Goal: Task Accomplishment & Management: Manage account settings

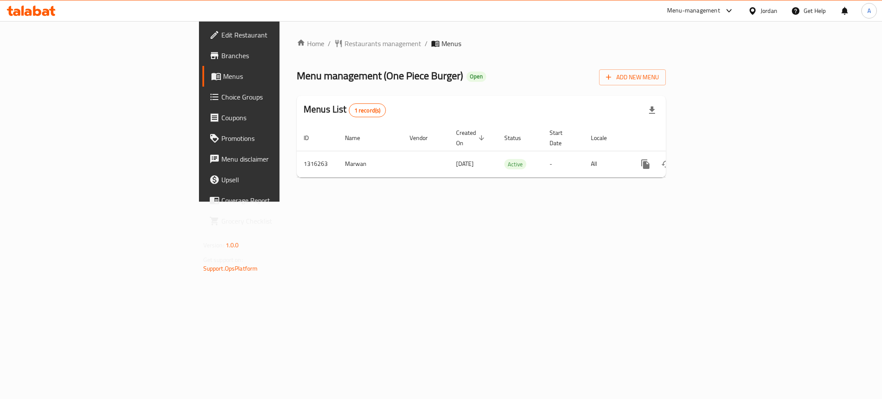
click at [642, 65] on div "Home / Restaurants management / Menus Menu management ( One Piece Burger ) Open…" at bounding box center [481, 111] width 369 height 146
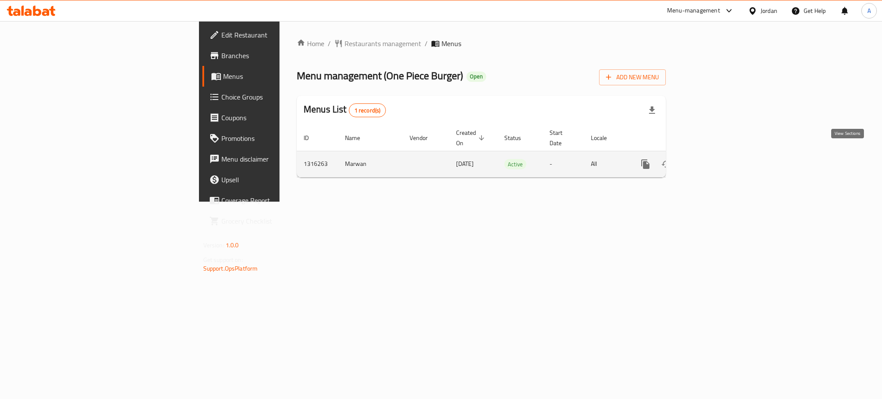
click at [718, 154] on link "enhanced table" at bounding box center [707, 164] width 21 height 21
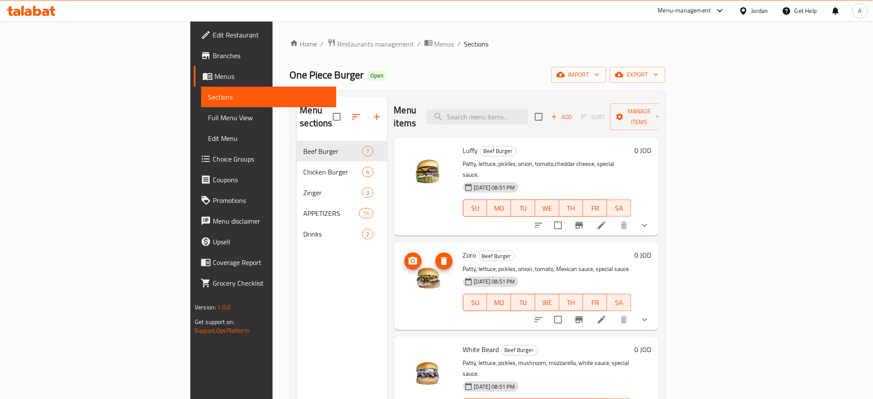
click at [273, 341] on div "Home / Restaurants management / Menus / Sections One Piece Burger Open import e…" at bounding box center [478, 270] width 410 height 498
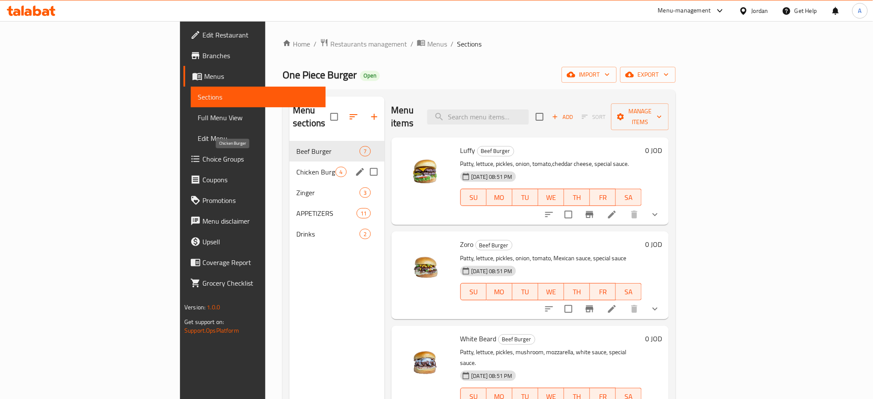
click at [296, 167] on span "Chicken Burger" at bounding box center [315, 172] width 39 height 10
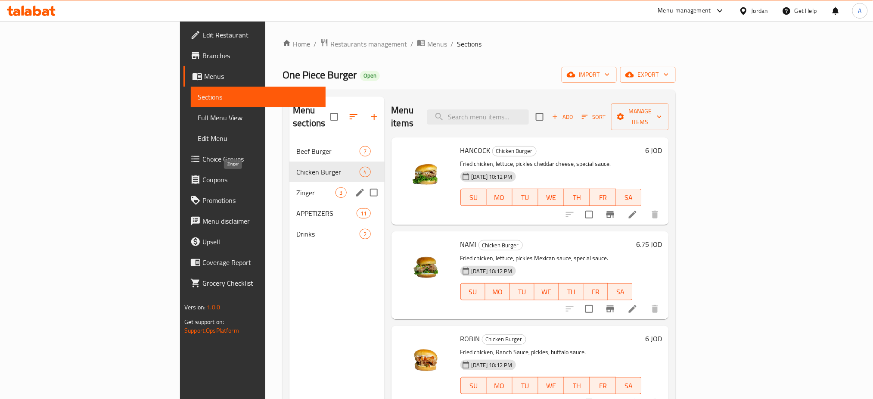
click at [296, 187] on span "Zinger" at bounding box center [315, 192] width 39 height 10
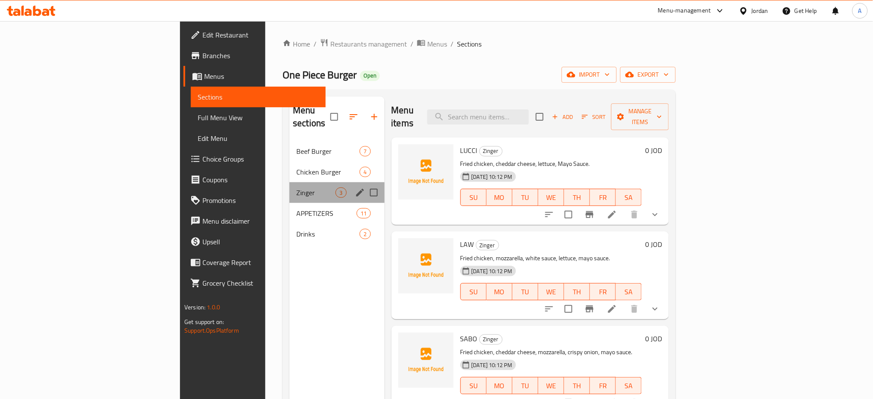
click at [289, 182] on div "Zinger 3" at bounding box center [336, 192] width 95 height 21
click at [296, 167] on span "Chicken Burger" at bounding box center [327, 172] width 63 height 10
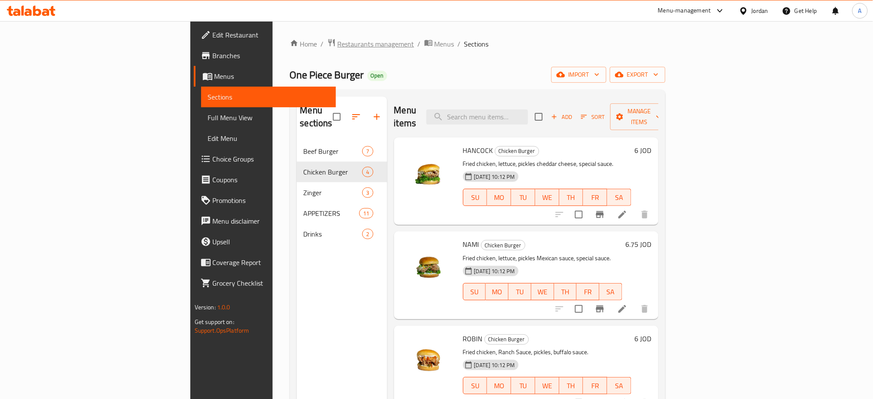
click at [338, 47] on span "Restaurants management" at bounding box center [376, 44] width 77 height 10
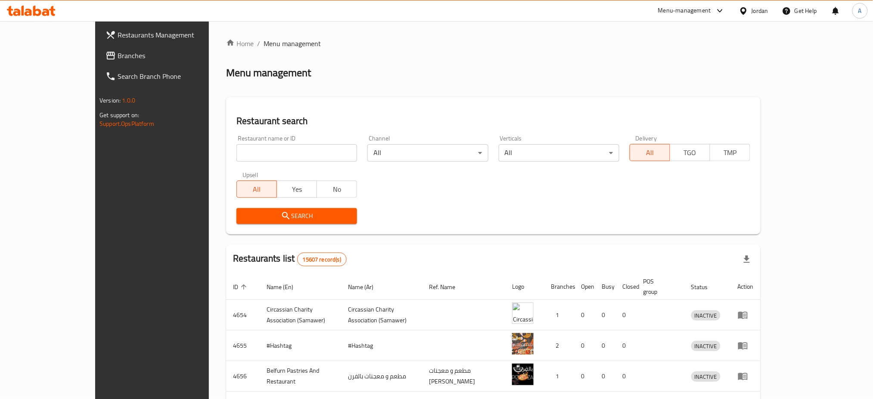
click at [276, 163] on div "Restaurant name or ID Restaurant name or ID" at bounding box center [296, 148] width 131 height 37
drag, startPoint x: 277, startPoint y: 155, endPoint x: 277, endPoint y: 139, distance: 16.4
click at [277, 155] on input "search" at bounding box center [296, 152] width 121 height 17
type input "كوكتيل نور"
click button "Search" at bounding box center [296, 216] width 121 height 16
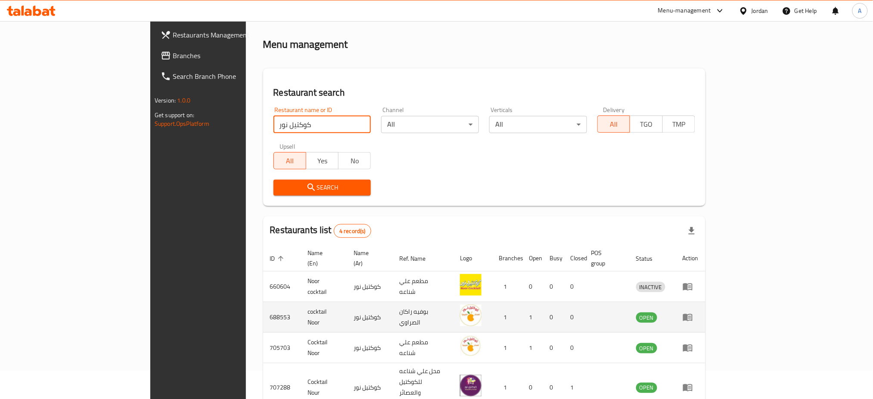
scroll to position [60, 0]
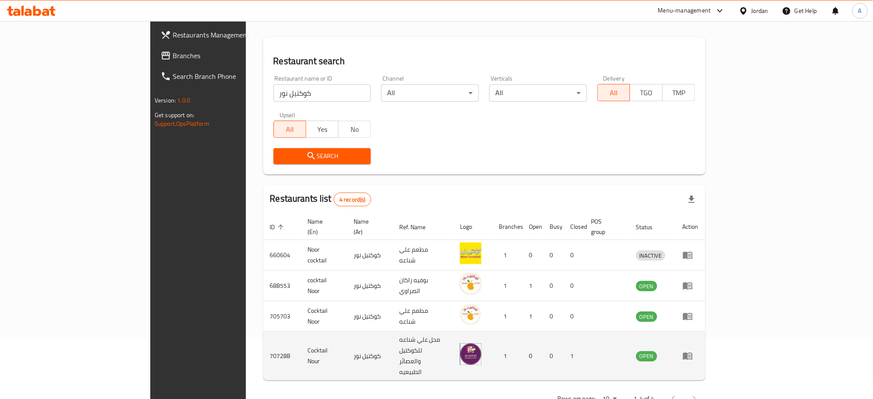
click at [392, 341] on td "محل علي شناعه للكوكتيل والعصائر الطبيعيه" at bounding box center [422, 356] width 61 height 49
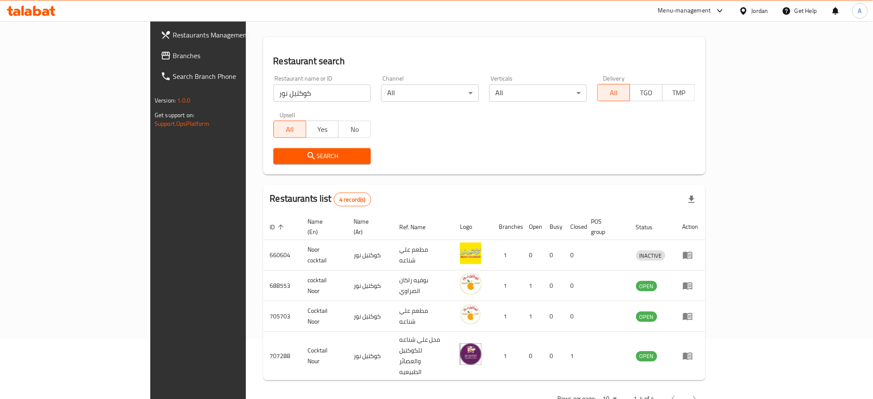
click at [173, 59] on span "Branches" at bounding box center [231, 55] width 117 height 10
